Goal: Navigation & Orientation: Find specific page/section

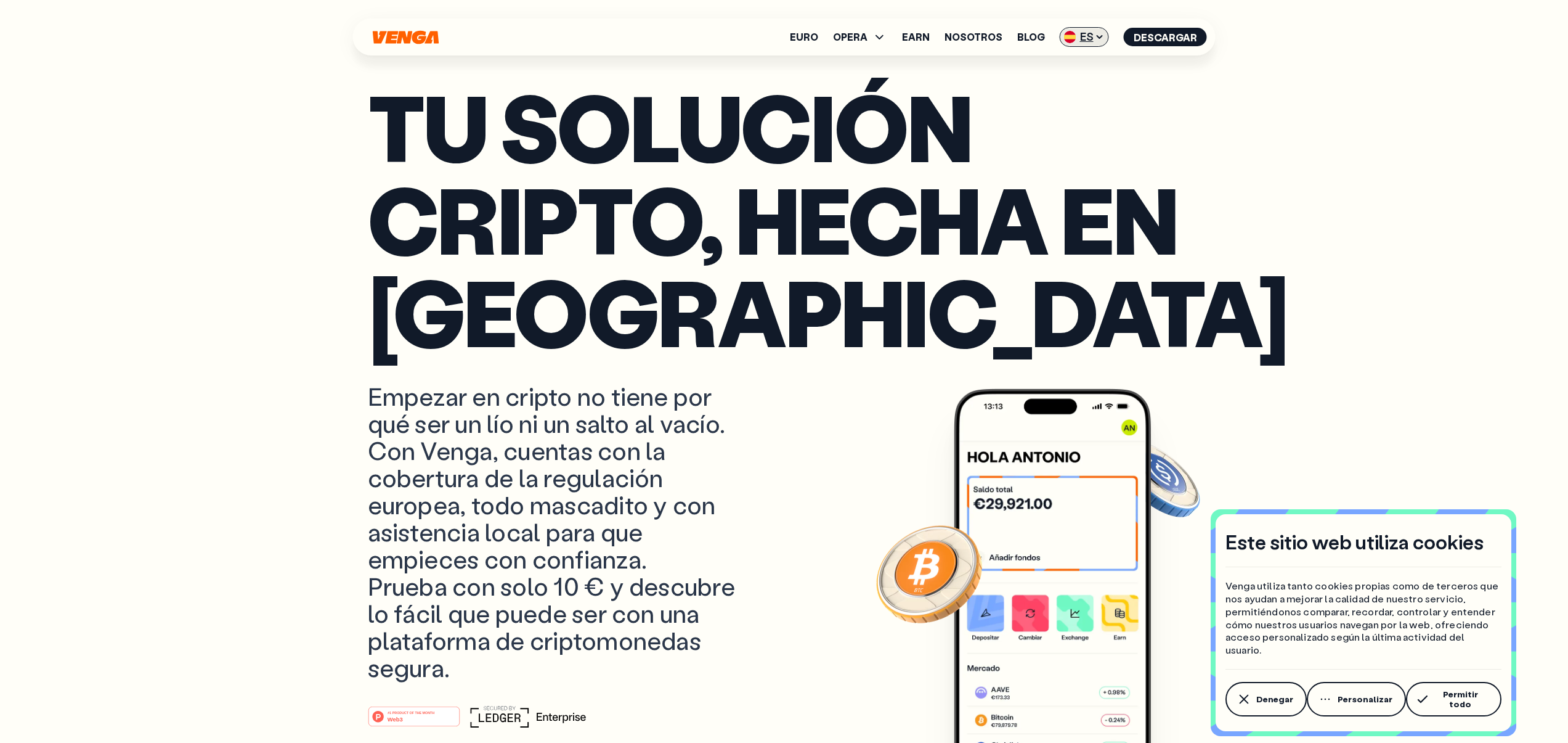
click at [1084, 36] on span "ES" at bounding box center [1084, 37] width 49 height 20
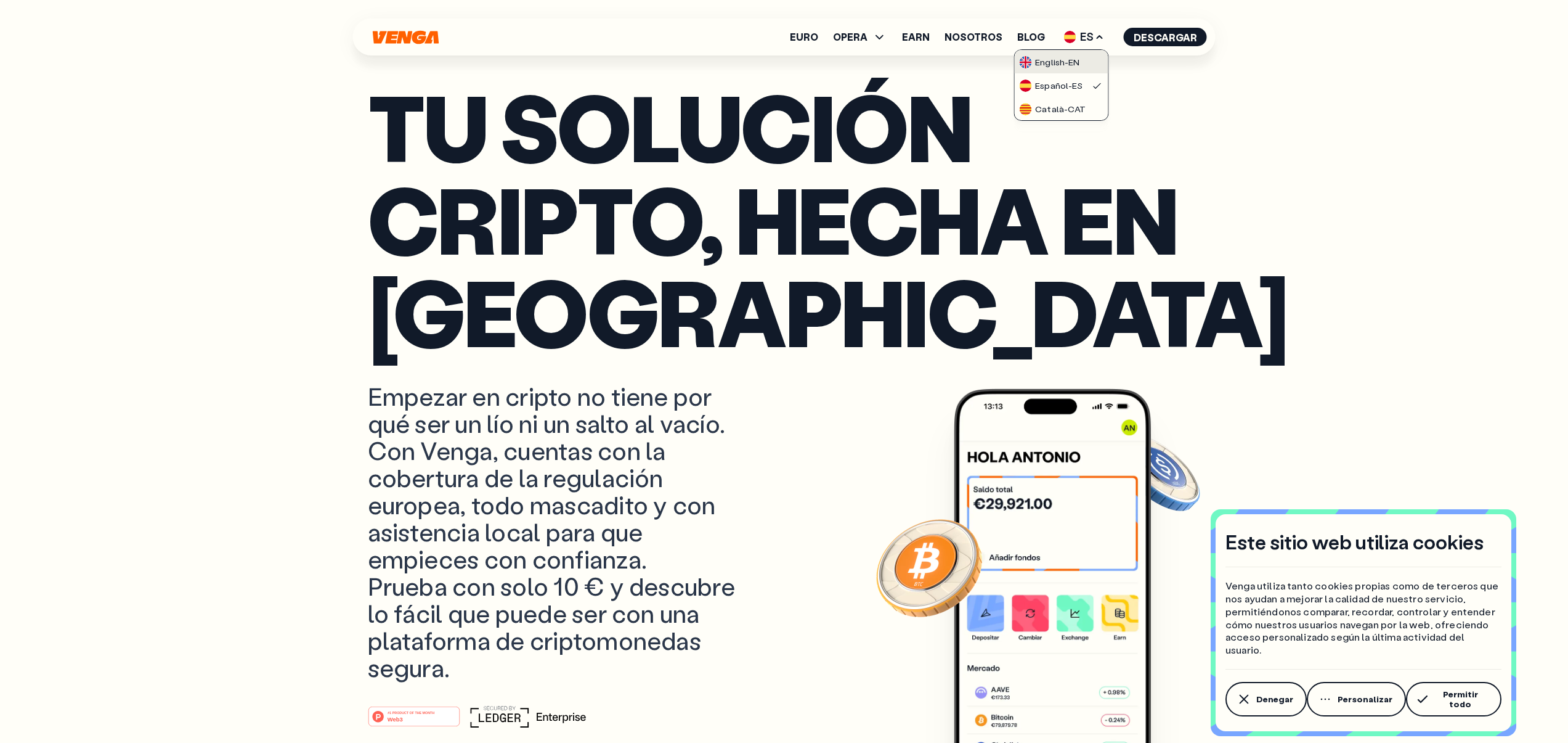
click at [1060, 60] on div "English - EN" at bounding box center [1049, 62] width 61 height 12
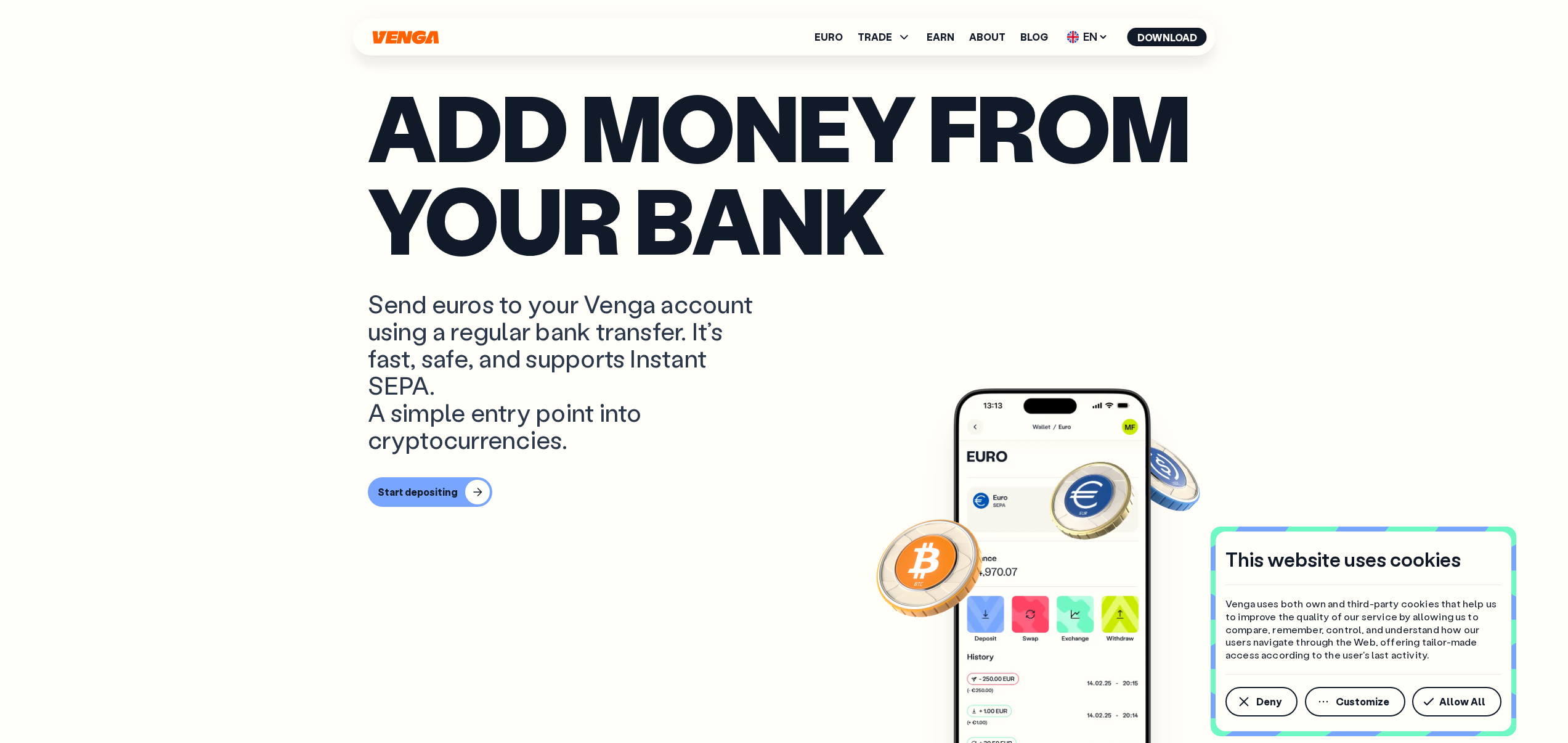
scroll to position [396, 0]
click at [1263, 707] on span "Deny" at bounding box center [1268, 702] width 25 height 10
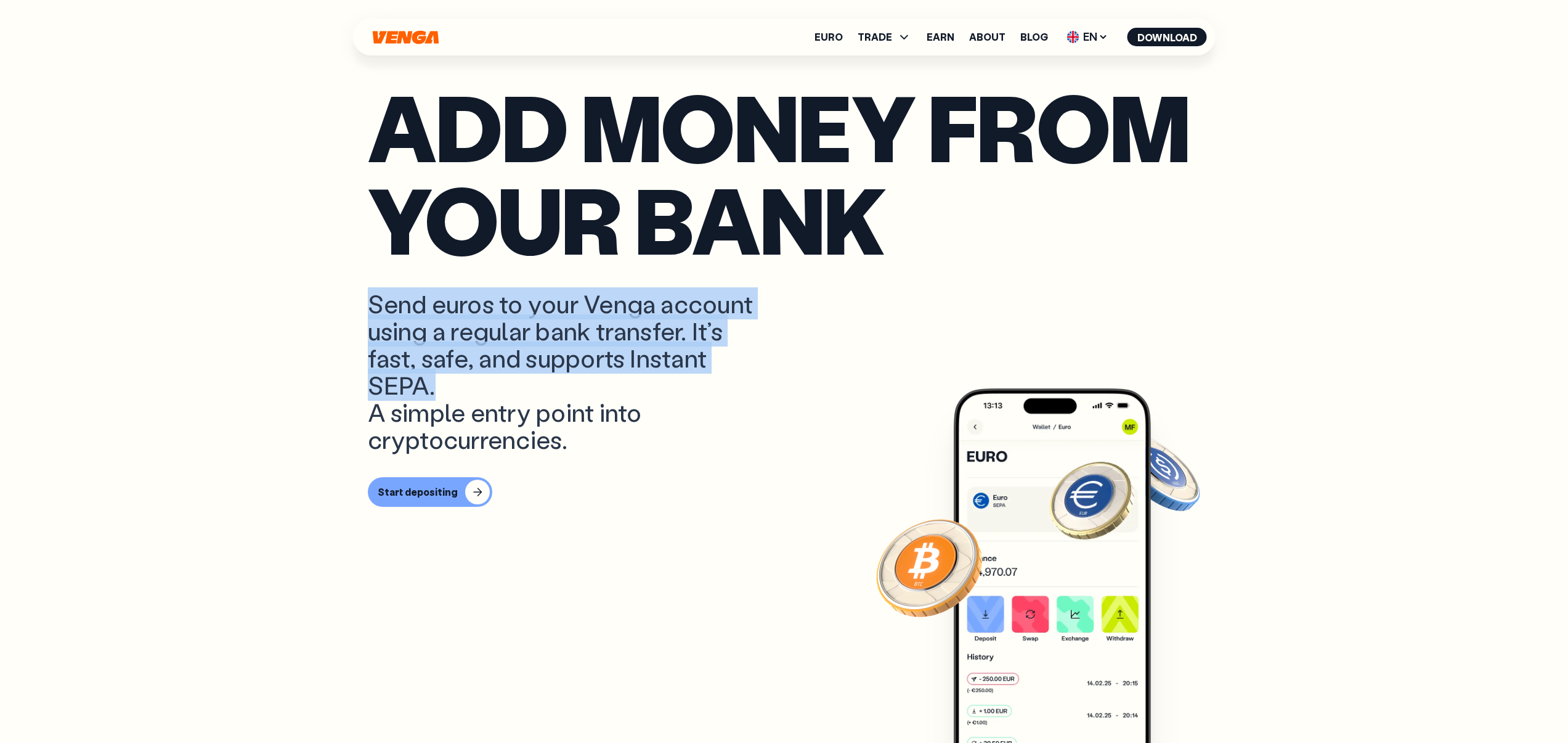
drag, startPoint x: 488, startPoint y: 302, endPoint x: 600, endPoint y: 383, distance: 138.2
click at [600, 383] on p "Send euros to your Venga account using a regular bank transfer. It’s fast, safe…" at bounding box center [563, 371] width 390 height 162
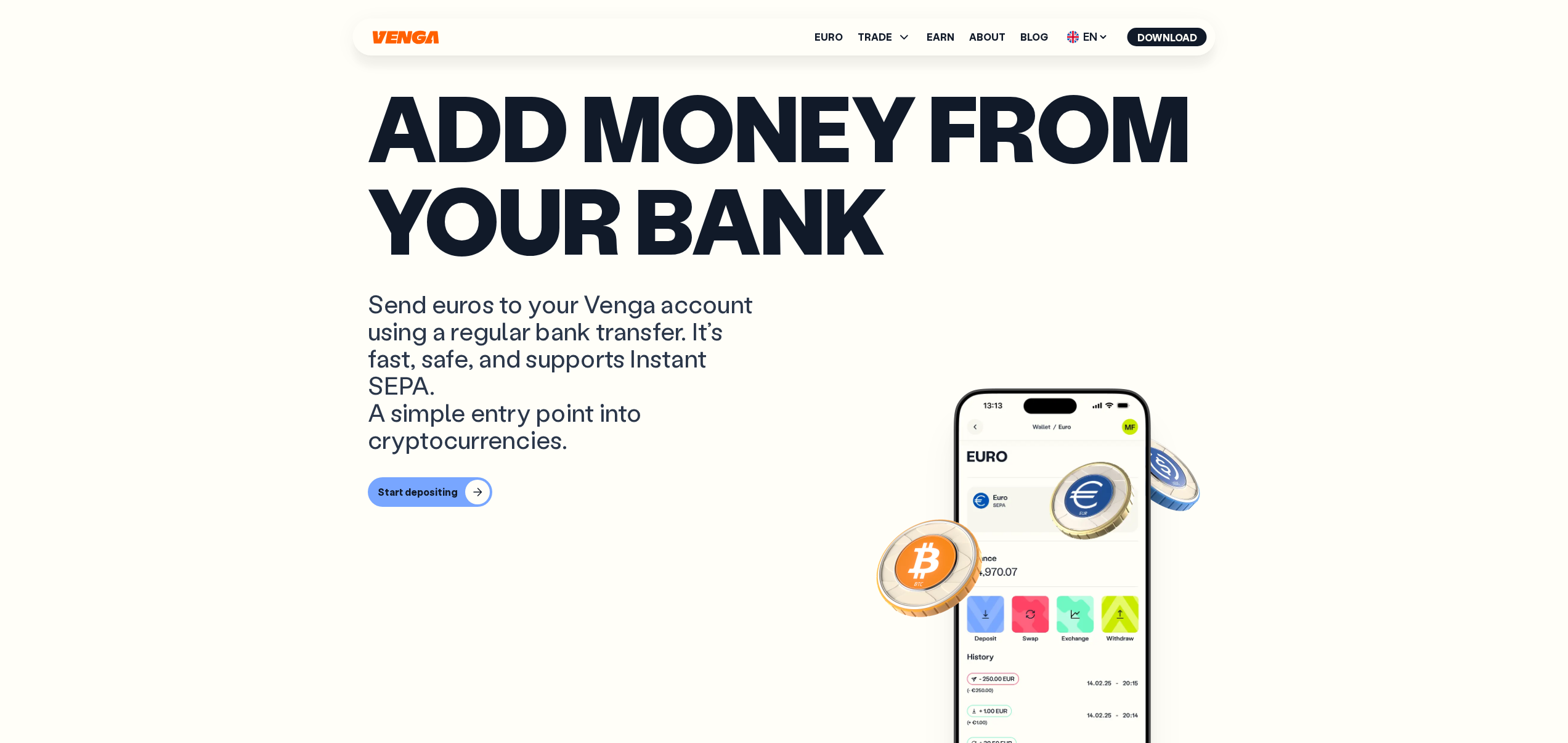
click at [634, 399] on p "Send euros to your Venga account using a regular bank transfer. It’s fast, safe…" at bounding box center [563, 371] width 390 height 162
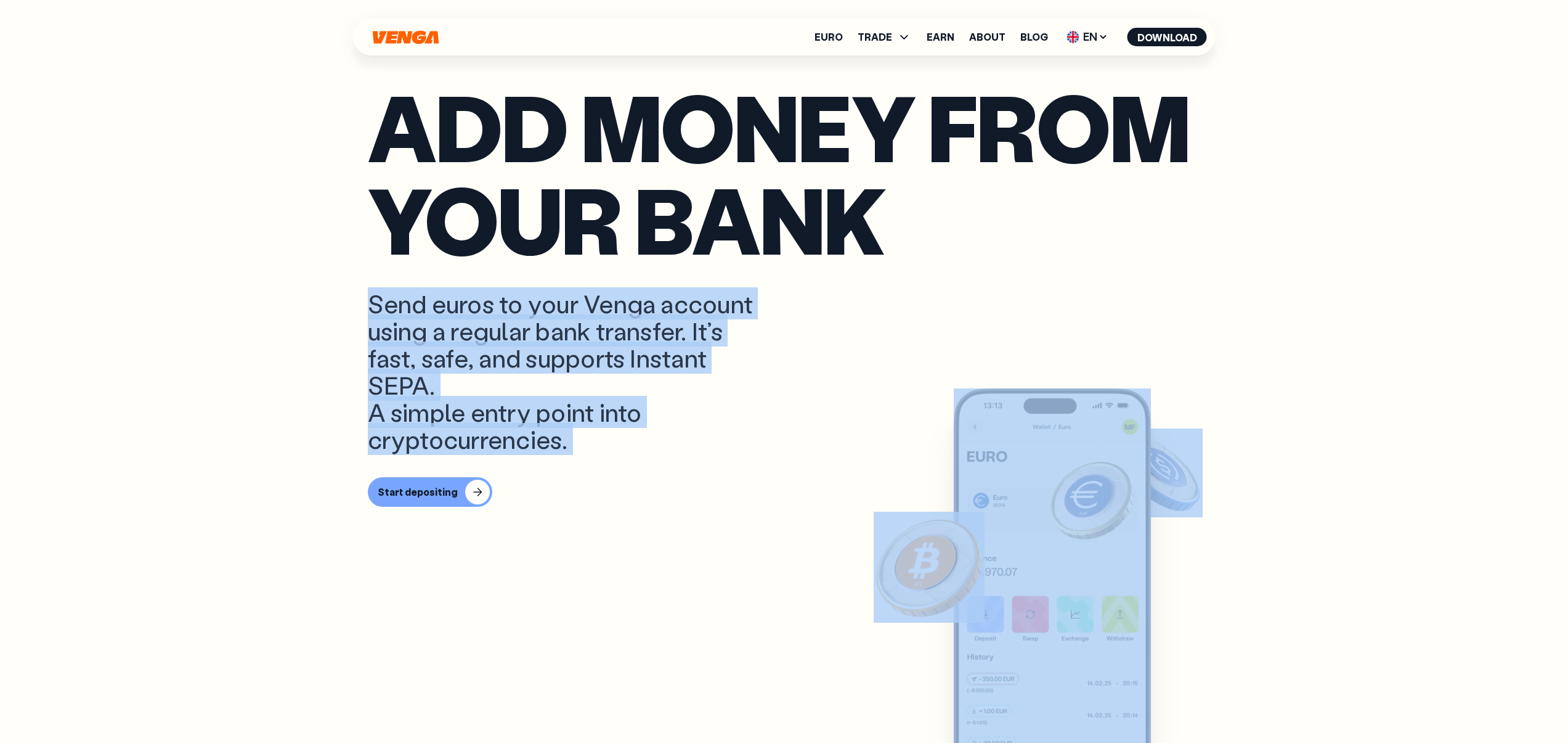
drag, startPoint x: 404, startPoint y: 319, endPoint x: 761, endPoint y: 400, distance: 366.1
click at [761, 400] on section "Add money from your bank Send euros to your Venga account using a regular bank …" at bounding box center [784, 718] width 857 height 2228
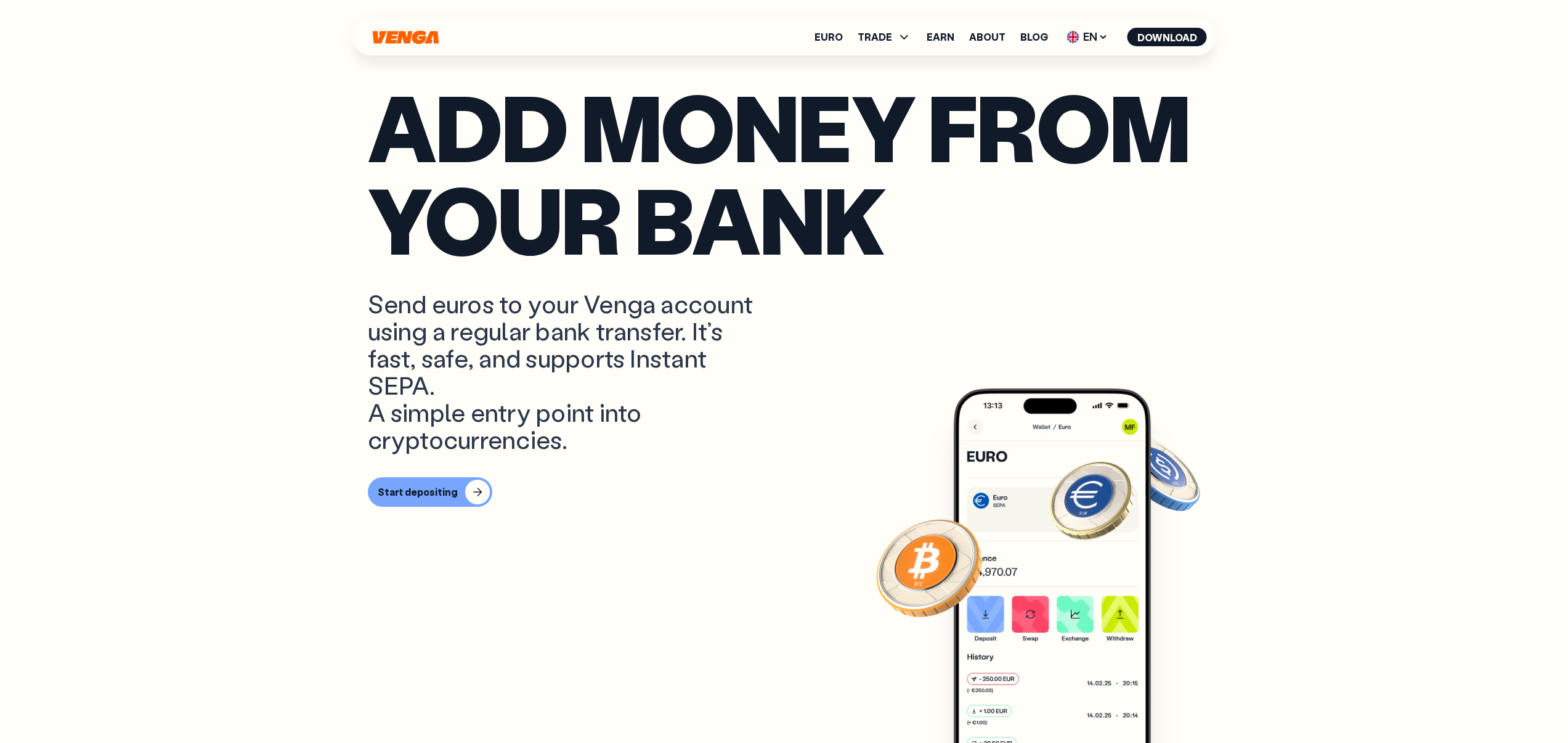
drag, startPoint x: 730, startPoint y: 395, endPoint x: 725, endPoint y: 388, distance: 8.6
click at [729, 393] on p "Send euros to your Venga account using a regular bank transfer. It’s fast, safe…" at bounding box center [563, 371] width 390 height 162
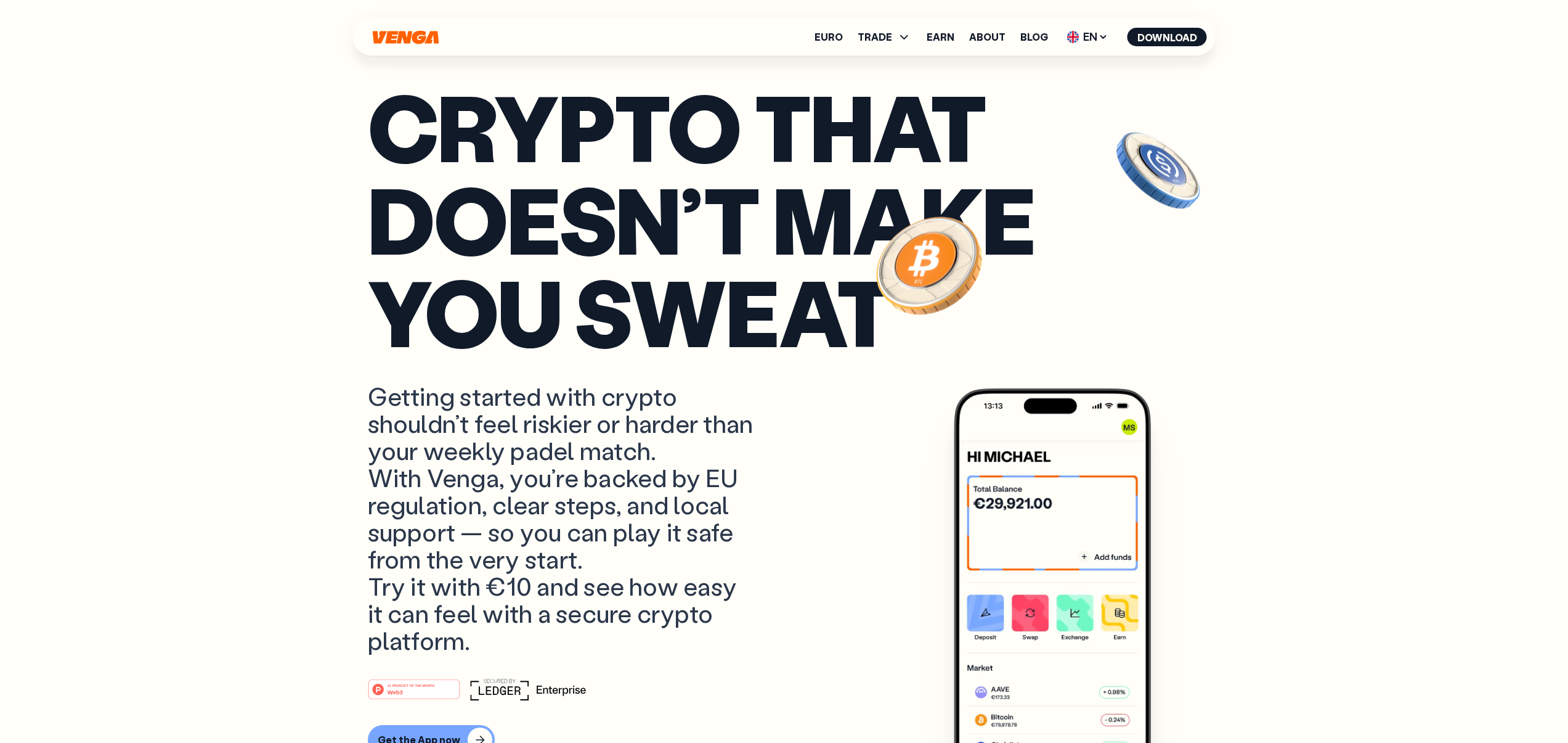
scroll to position [0, 0]
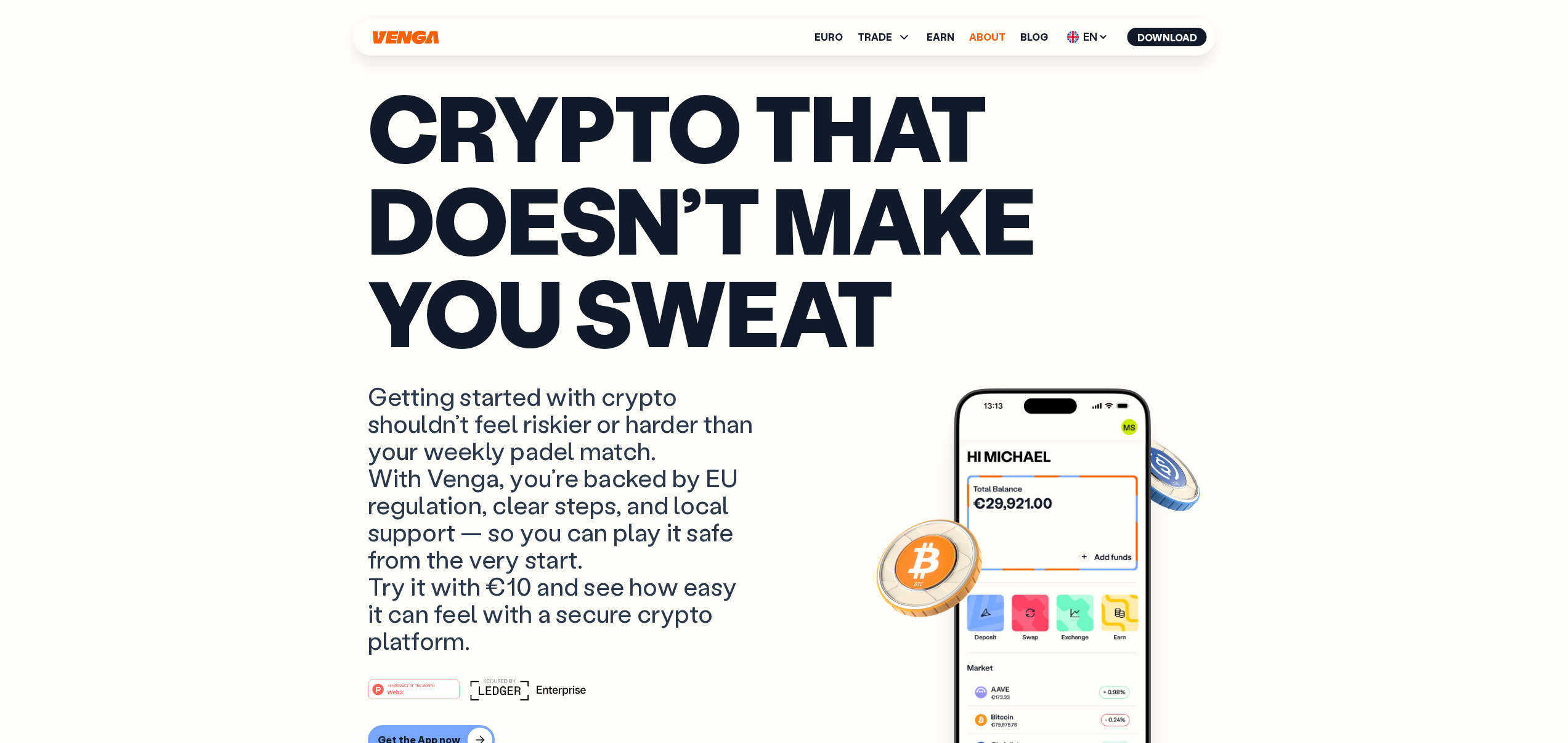
click at [991, 33] on link "About" at bounding box center [987, 37] width 36 height 10
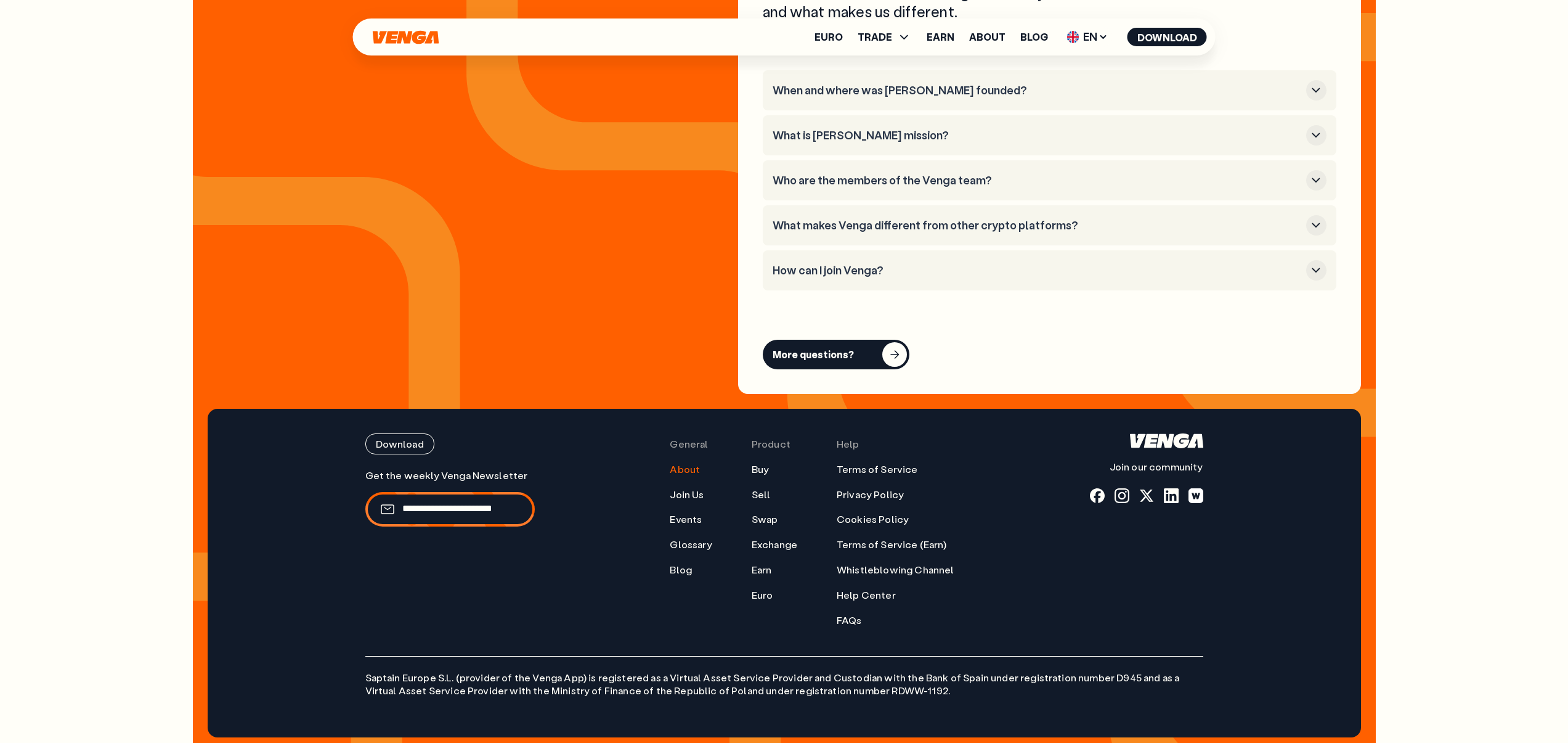
scroll to position [4953, 0]
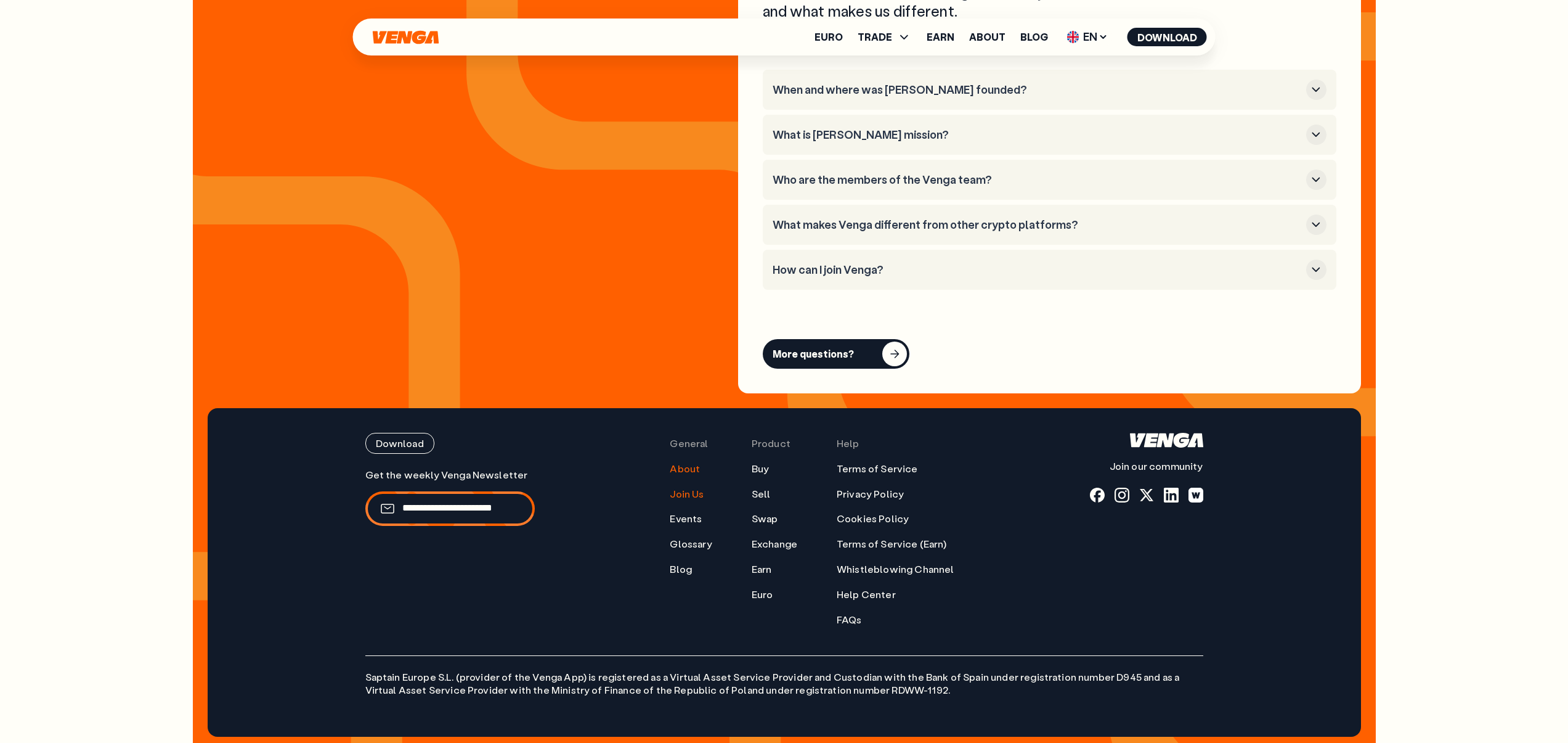
click at [693, 487] on link "Join Us" at bounding box center [687, 494] width 34 height 13
